Goal: Task Accomplishment & Management: Complete application form

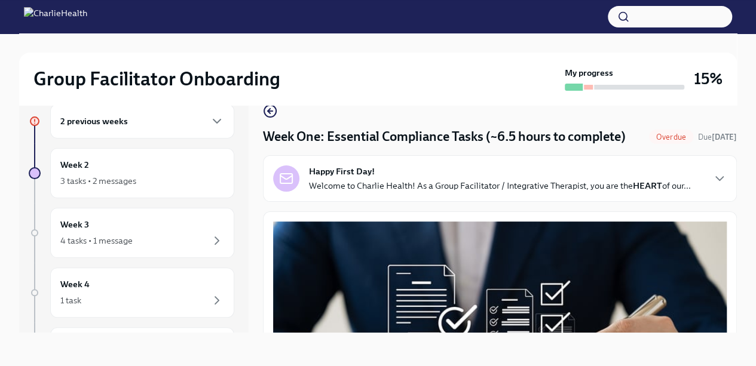
scroll to position [2782, 0]
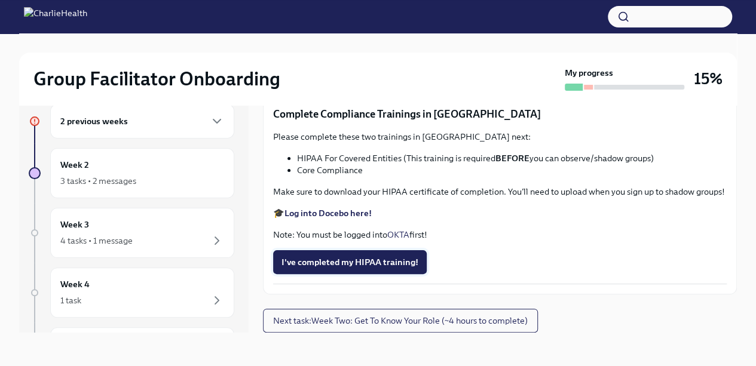
click at [292, 263] on span "I've completed my HIPAA training!" at bounding box center [350, 262] width 137 height 12
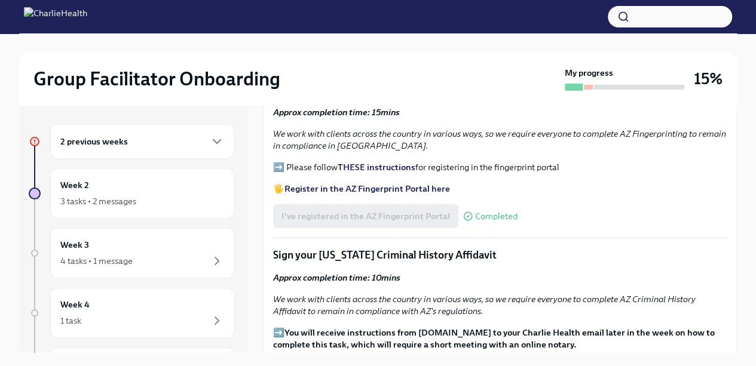
scroll to position [1303, 0]
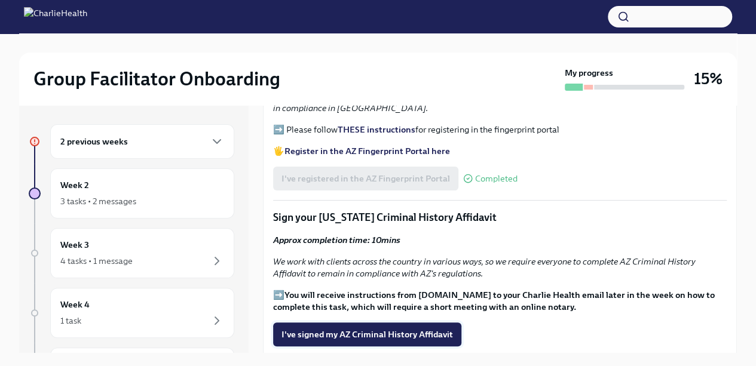
click at [438, 329] on span "I've signed my AZ Criminal History Affidavit" at bounding box center [368, 335] width 172 height 12
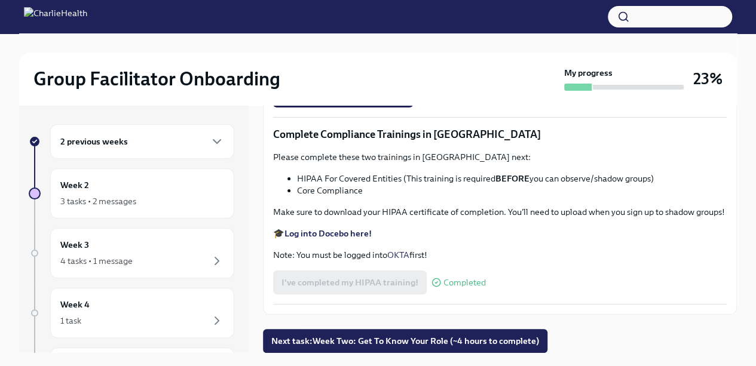
scroll to position [2782, 0]
click at [472, 335] on span "Next task : Week Two: Get To Know Your Role (~4 hours to complete)" at bounding box center [405, 341] width 268 height 12
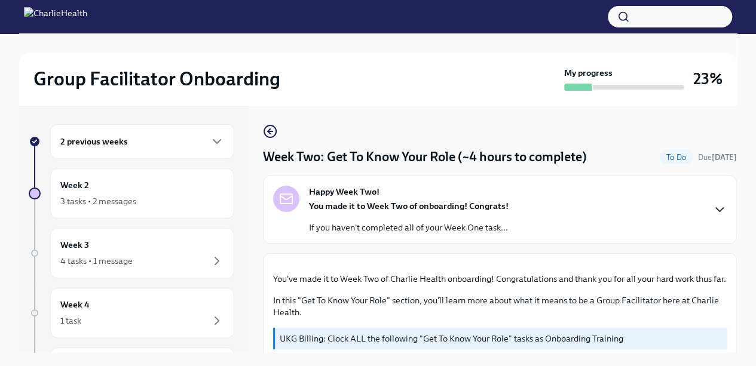
click at [713, 207] on icon "button" at bounding box center [720, 210] width 14 height 14
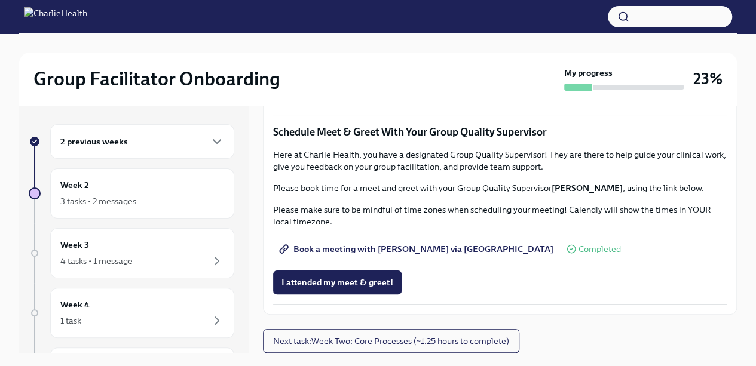
scroll to position [1260, 0]
click at [200, 138] on div "2 previous weeks" at bounding box center [142, 142] width 164 height 14
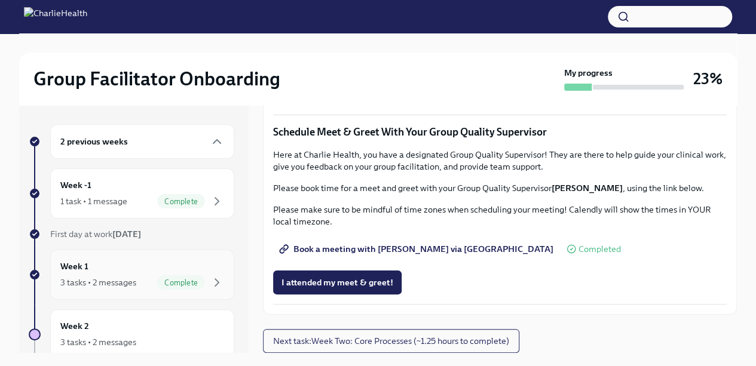
click at [158, 257] on div "Week 1 3 tasks • 2 messages Complete" at bounding box center [142, 275] width 184 height 50
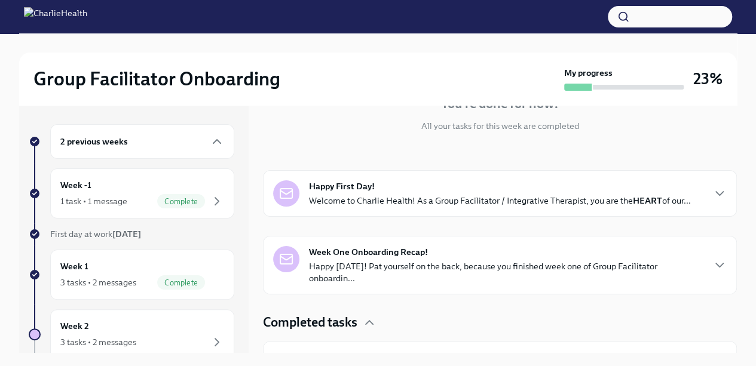
scroll to position [140, 0]
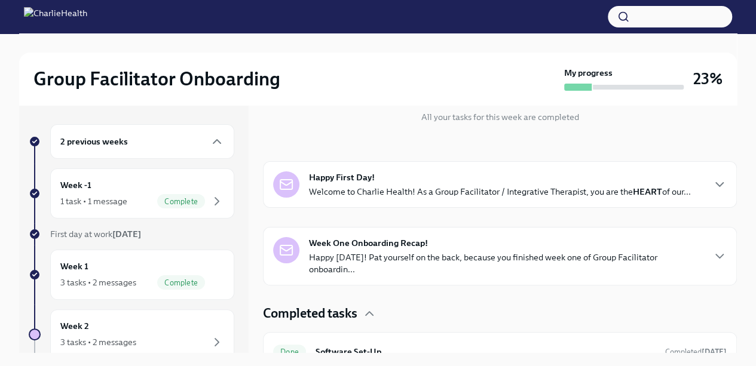
click at [699, 198] on div "Happy First Day! Welcome to Charlie Health! As a Group Facilitator / Integrativ…" at bounding box center [500, 184] width 474 height 47
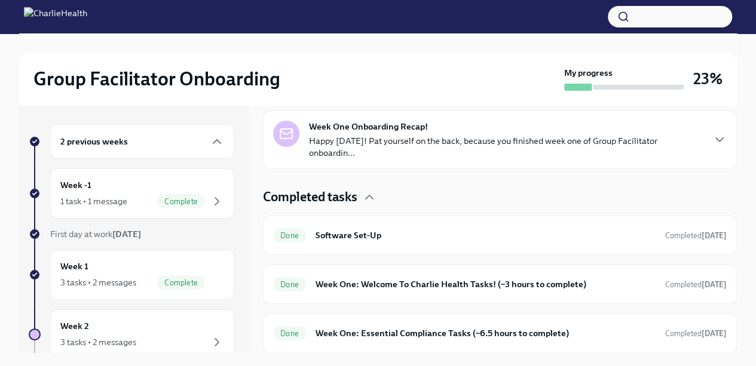
scroll to position [748, 0]
click at [437, 247] on div "Done Software Set-Up Completed 7 days ago" at bounding box center [500, 235] width 474 height 39
click at [558, 244] on div "Done Software Set-Up Completed 7 days ago" at bounding box center [500, 235] width 454 height 19
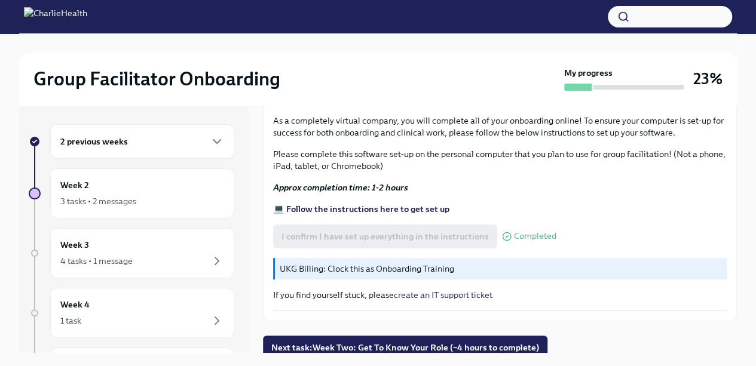
scroll to position [20, 0]
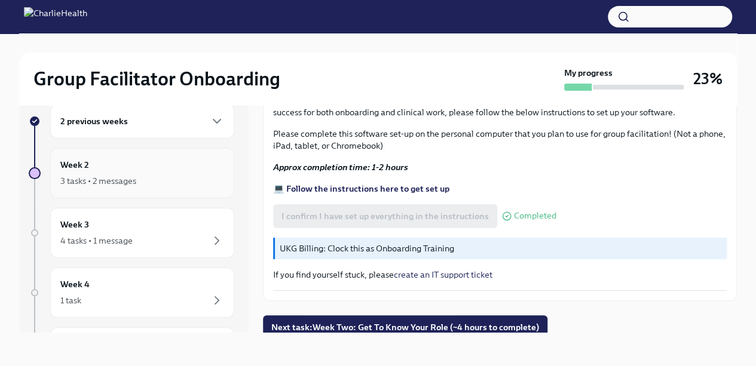
click at [207, 191] on div "Week 2 3 tasks • 2 messages" at bounding box center [142, 173] width 184 height 50
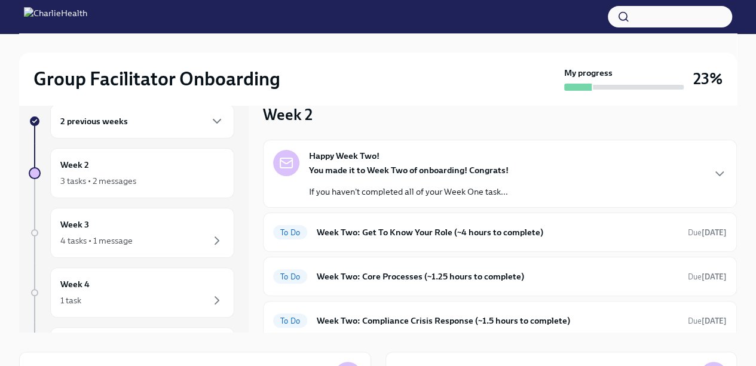
drag, startPoint x: 739, startPoint y: 184, endPoint x: 732, endPoint y: 133, distance: 50.6
click at [732, 133] on div "Group Facilitator Onboarding My progress 23% 2 previous weeks Week 2 3 tasks • …" at bounding box center [378, 265] width 756 height 505
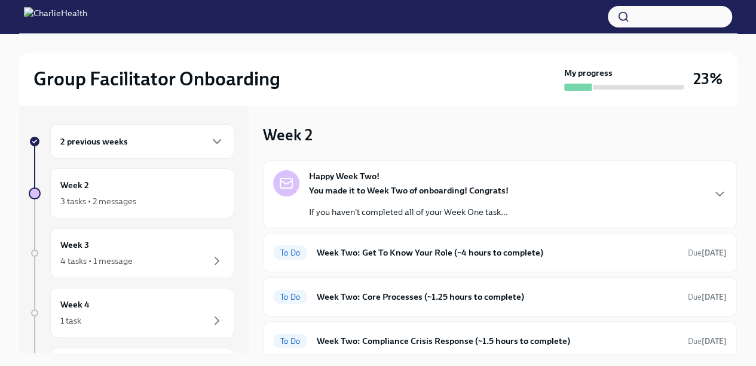
click at [190, 137] on div "2 previous weeks" at bounding box center [142, 142] width 164 height 14
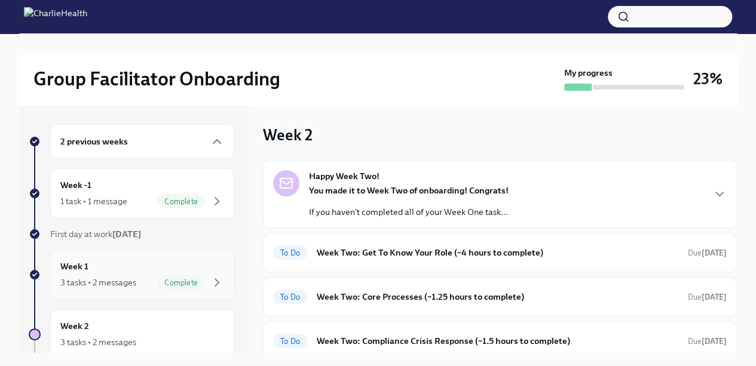
click at [142, 268] on div "Week 1 3 tasks • 2 messages Complete" at bounding box center [142, 275] width 164 height 30
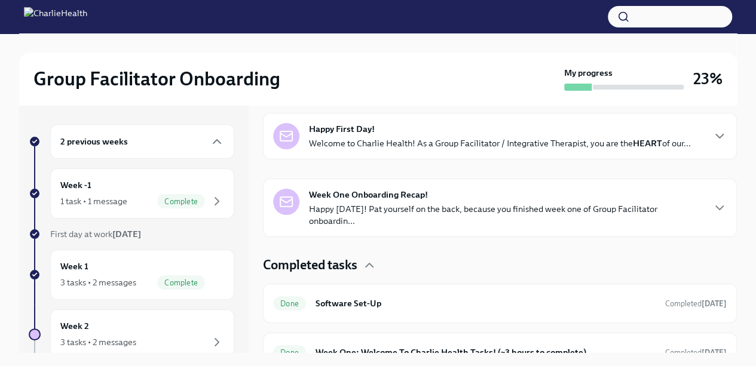
scroll to position [254, 0]
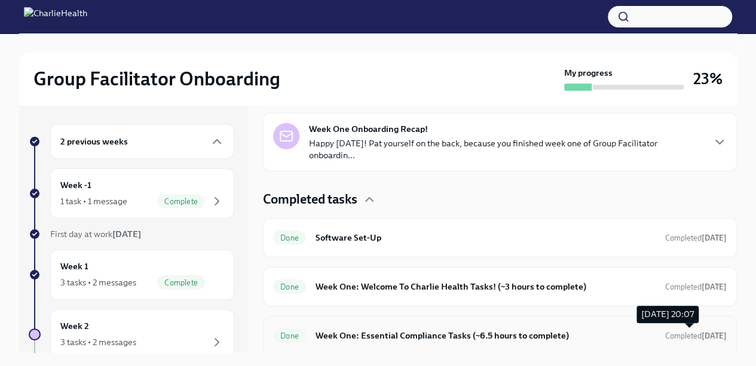
click at [665, 338] on span "Completed today" at bounding box center [696, 336] width 62 height 9
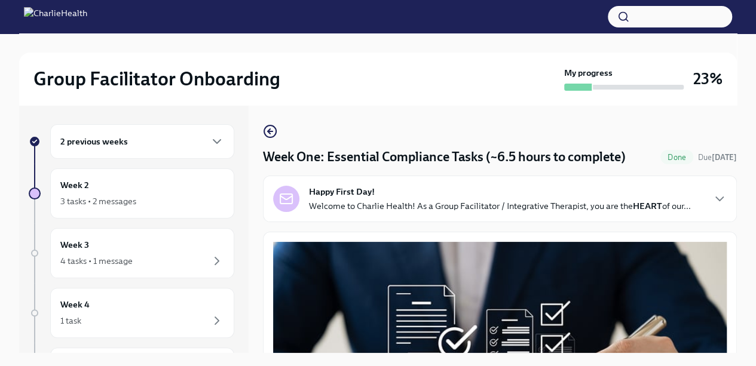
scroll to position [20, 0]
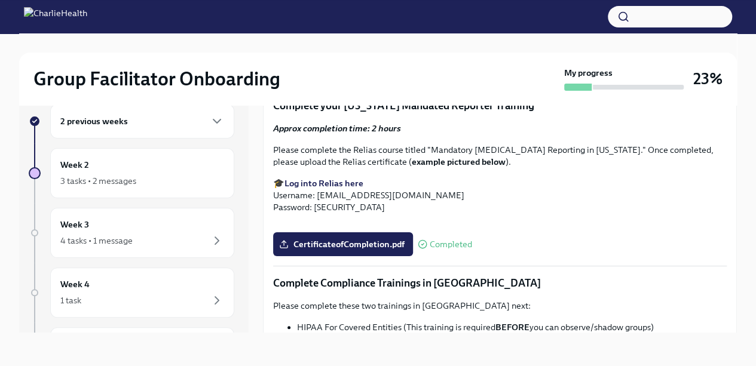
click at [734, 333] on div "Week One: Essential Compliance Tasks (~6.5 hours to complete) Done Due today Ha…" at bounding box center [500, 209] width 474 height 248
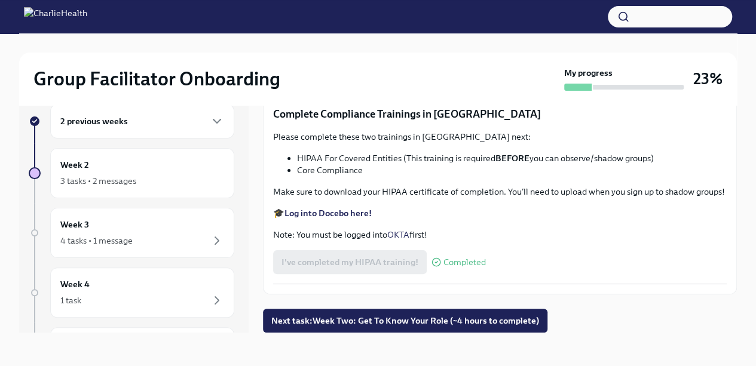
scroll to position [2782, 0]
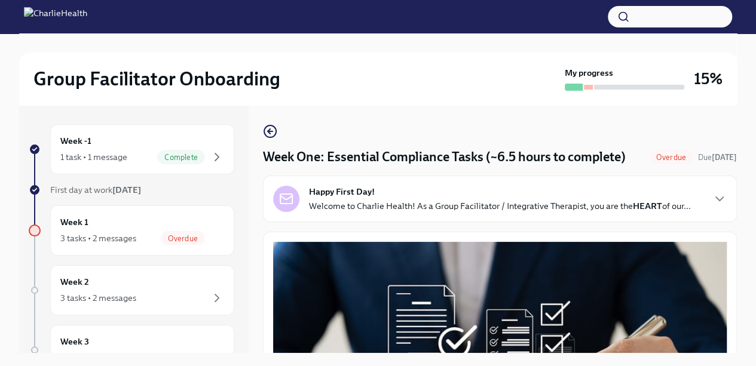
scroll to position [29, 0]
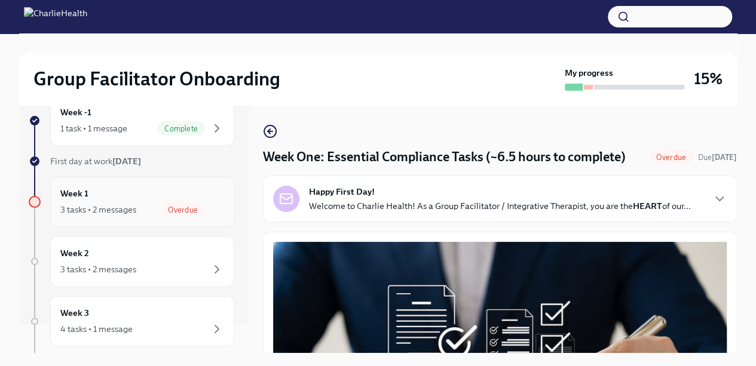
click at [181, 213] on div "Overdue" at bounding box center [183, 210] width 44 height 14
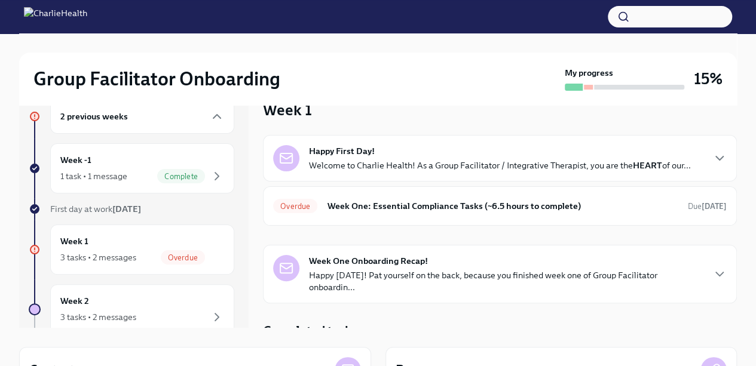
scroll to position [22, 0]
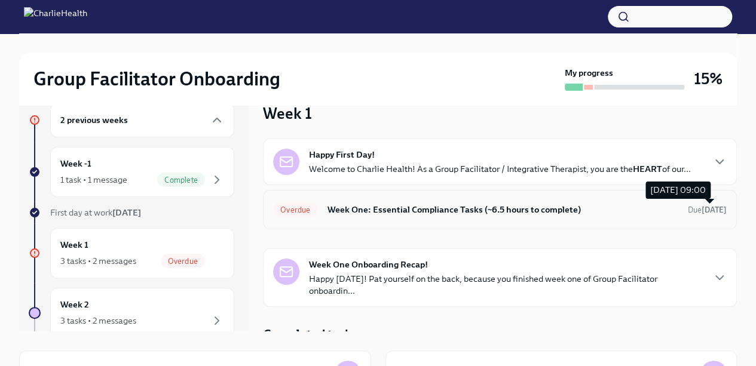
click at [710, 210] on strong "[DATE]" at bounding box center [714, 210] width 25 height 9
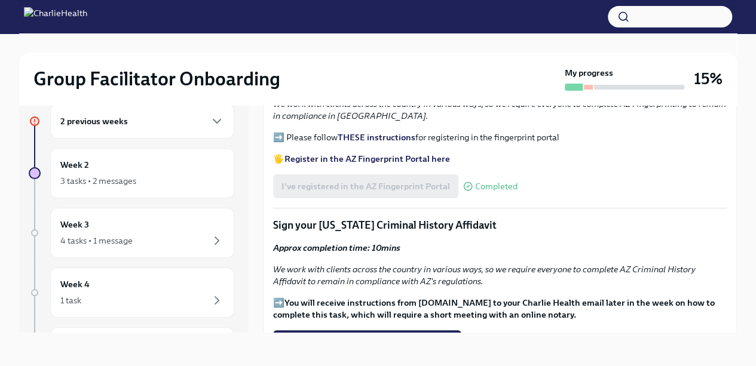
scroll to position [1307, 0]
